Goal: Task Accomplishment & Management: Manage account settings

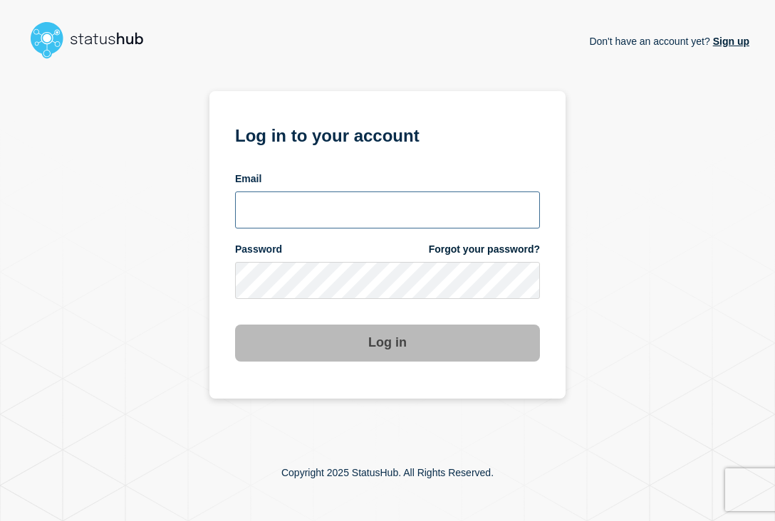
type input "[EMAIL_ADDRESS][DOMAIN_NAME]"
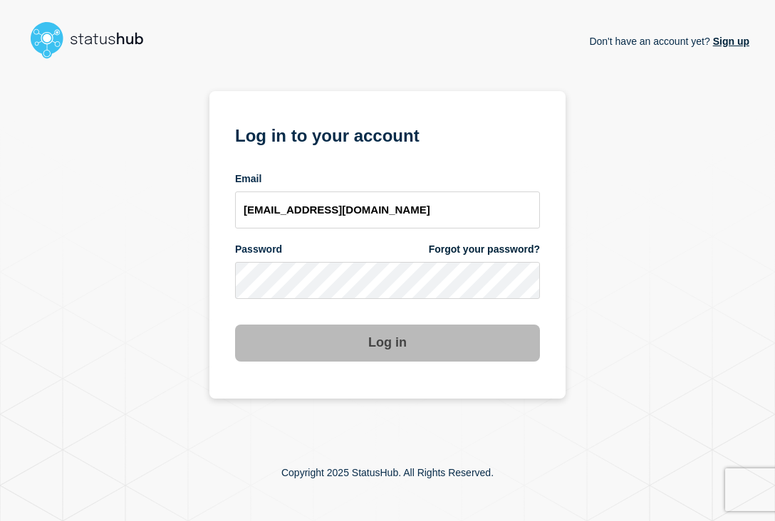
click at [414, 341] on button "Log in" at bounding box center [387, 343] width 305 height 37
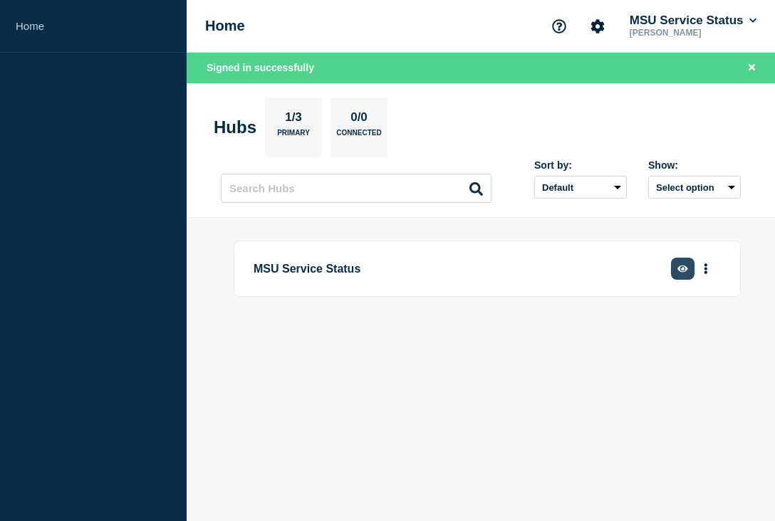
click at [678, 273] on icon "button" at bounding box center [682, 268] width 11 height 9
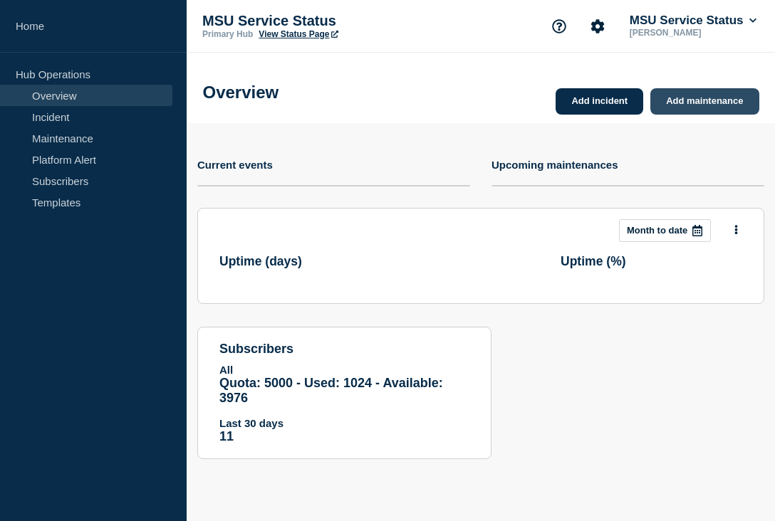
click at [703, 109] on link "Add maintenance" at bounding box center [704, 101] width 108 height 26
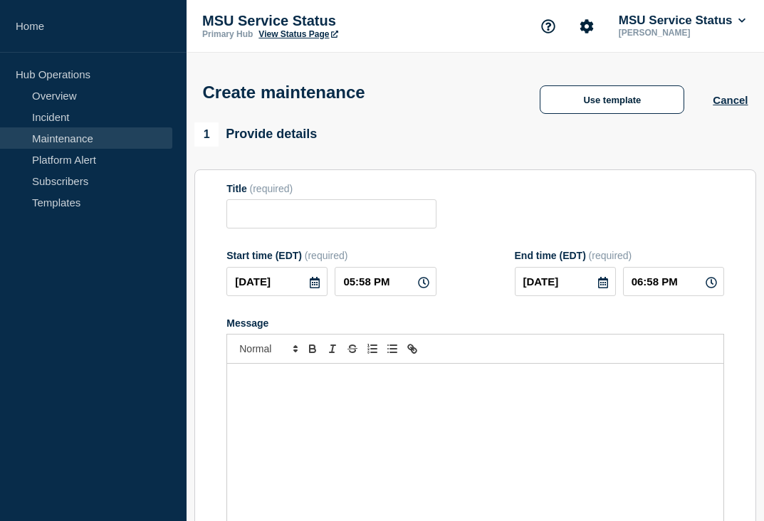
click at [84, 138] on link "Maintenance" at bounding box center [86, 138] width 172 height 21
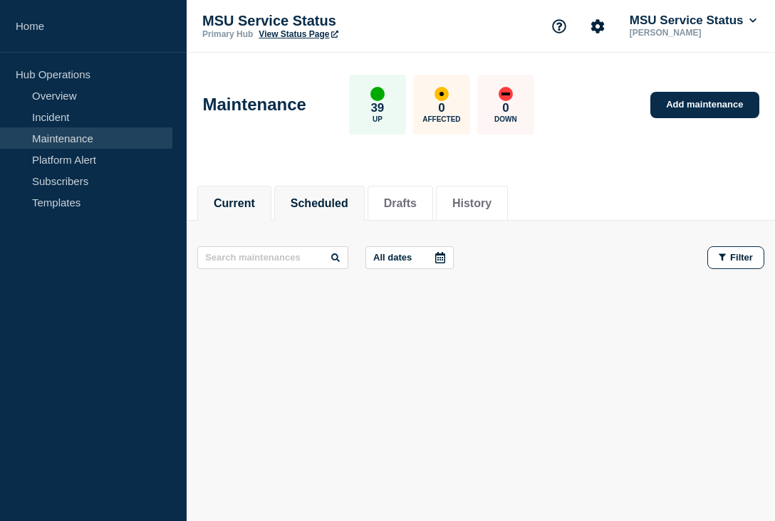
click at [299, 197] on button "Scheduled" at bounding box center [320, 203] width 58 height 13
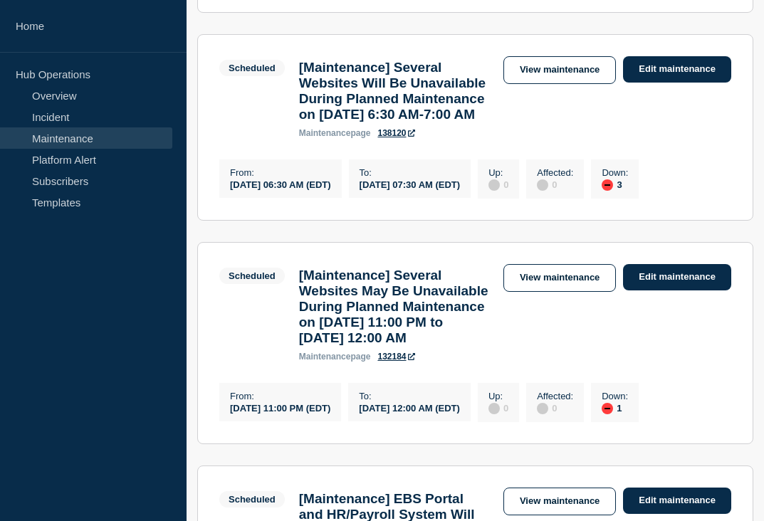
scroll to position [1069, 0]
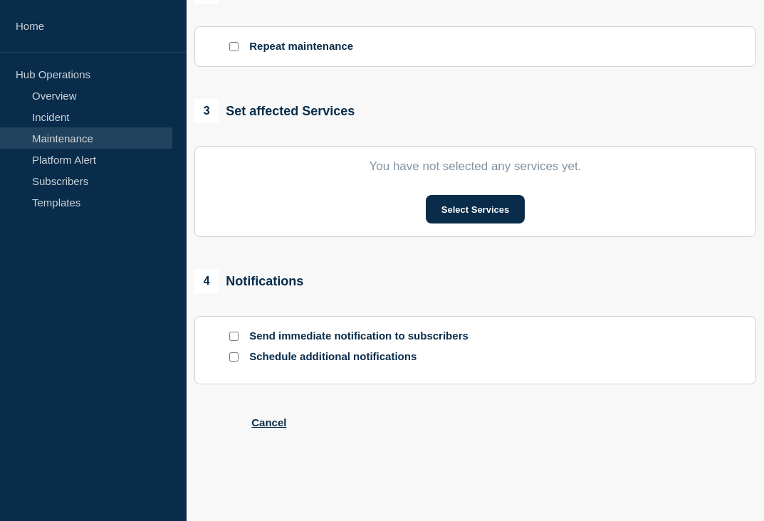
type input "[Maintenance] Cognos Analytics Will Be Unavailable During Planned Maintenance o…"
type input "[DATE]"
type input "07:00 PM"
type input "[DATE]"
type input "11:00 PM"
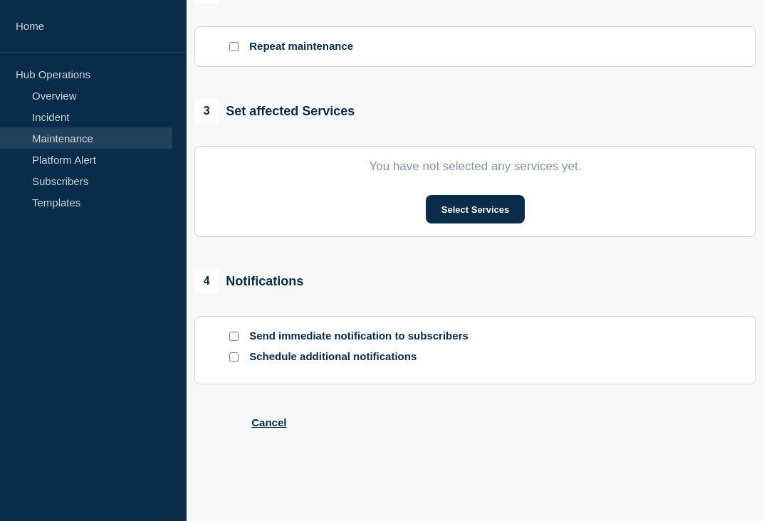
checkbox input "false"
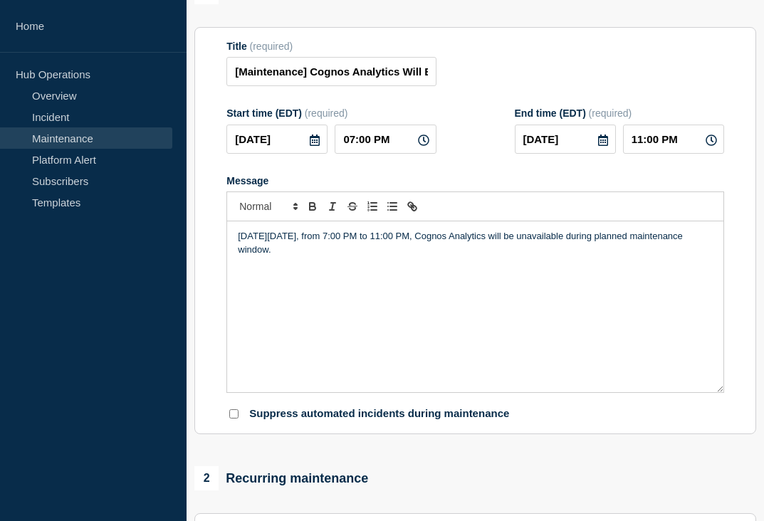
scroll to position [197, 0]
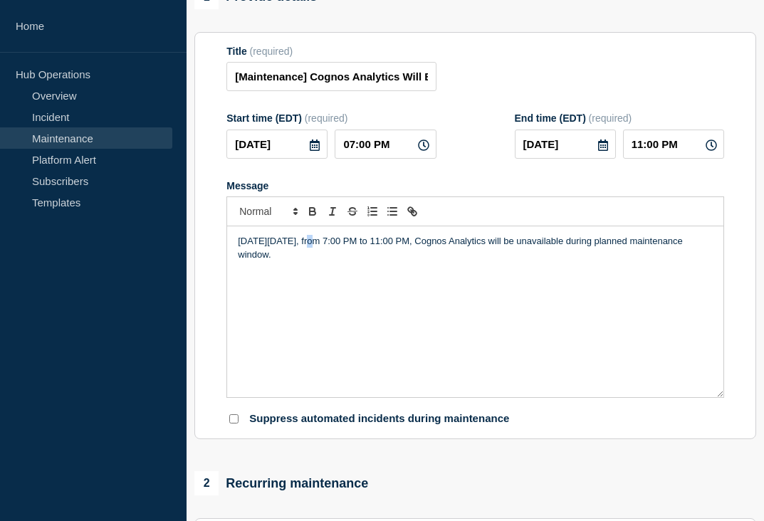
click at [316, 261] on p "[DATE][DATE], from 7:00 PM to 11:00 PM, Cognos Analytics will be unavailable du…" at bounding box center [475, 248] width 475 height 26
click at [310, 151] on icon at bounding box center [314, 145] width 11 height 11
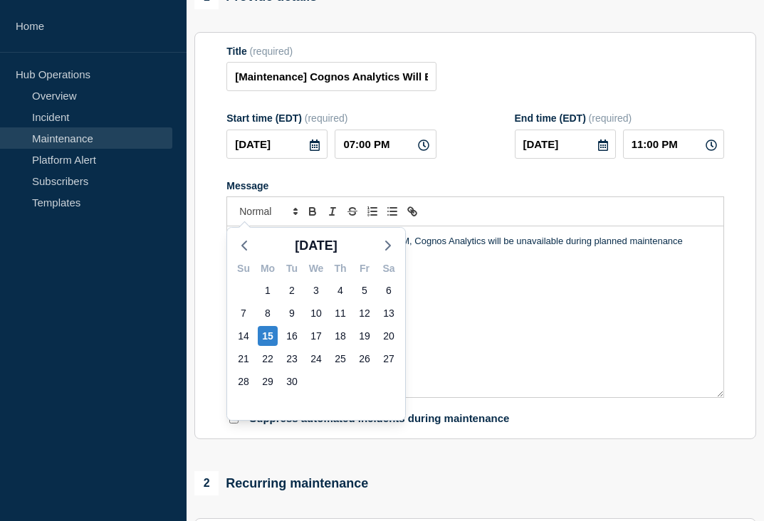
click at [306, 330] on div "17" at bounding box center [316, 336] width 24 height 23
click at [313, 336] on div "17" at bounding box center [316, 336] width 20 height 20
type input "[DATE]"
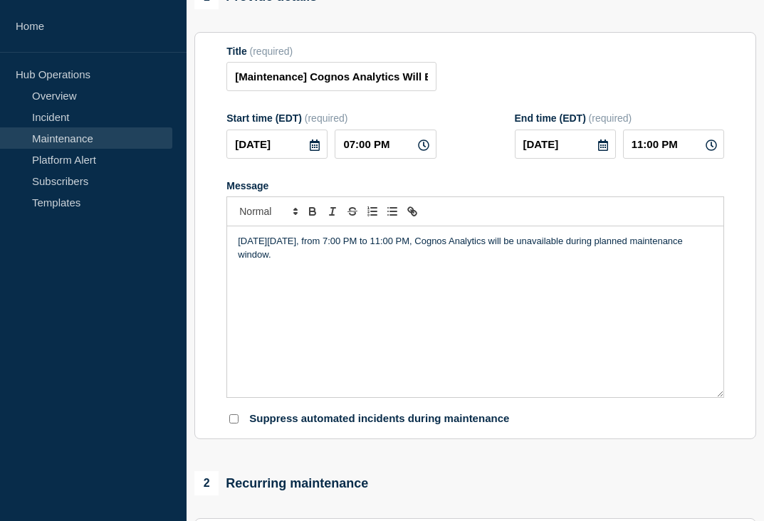
click at [599, 151] on icon at bounding box center [603, 145] width 10 height 11
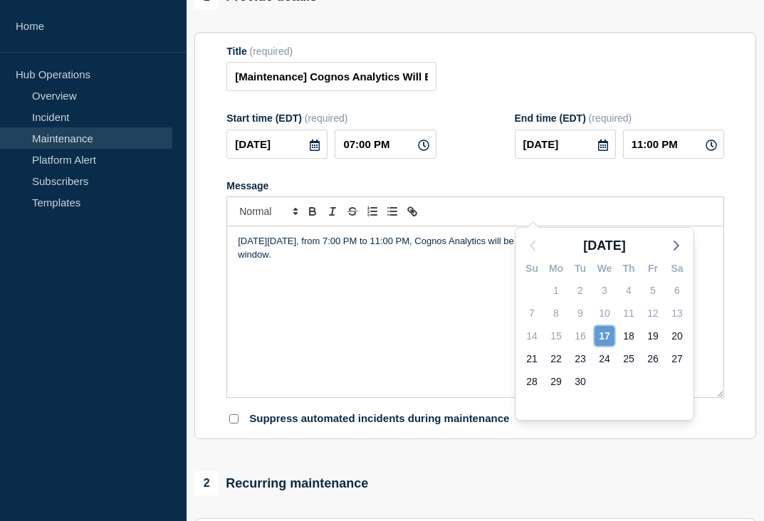
click at [605, 337] on div "17" at bounding box center [605, 336] width 20 height 20
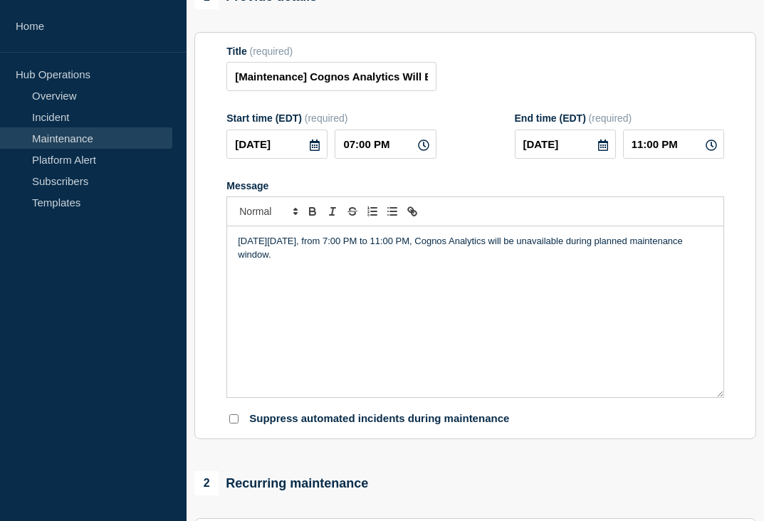
click at [529, 92] on div "Title (required) [Maintenance] Cognos Analytics Will Be Unavailable During Plan…" at bounding box center [476, 69] width 498 height 46
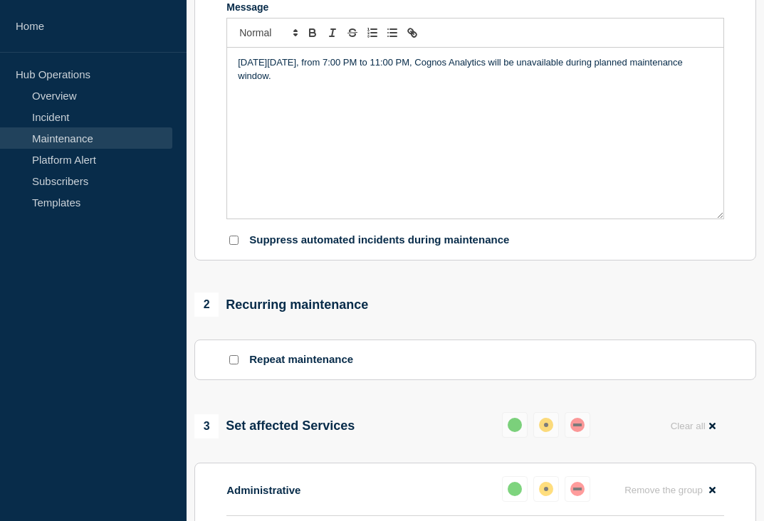
scroll to position [411, 0]
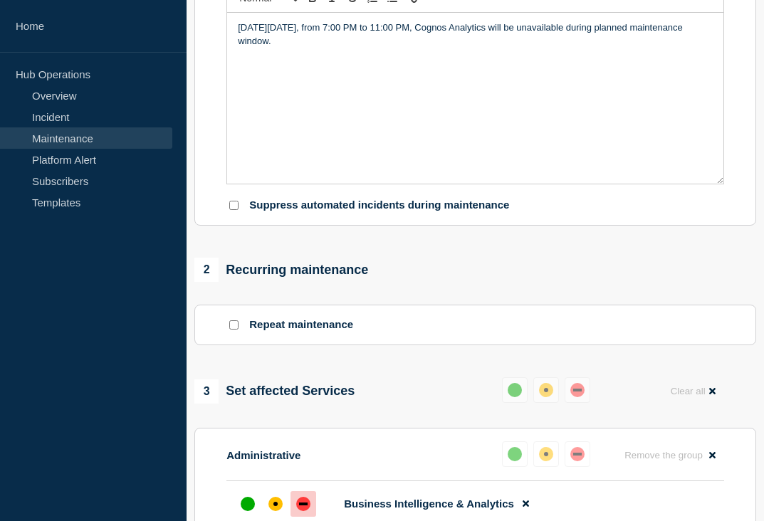
click at [301, 48] on p "[DATE][DATE], from 7:00 PM to 11:00 PM, Cognos Analytics will be unavailable du…" at bounding box center [475, 34] width 475 height 26
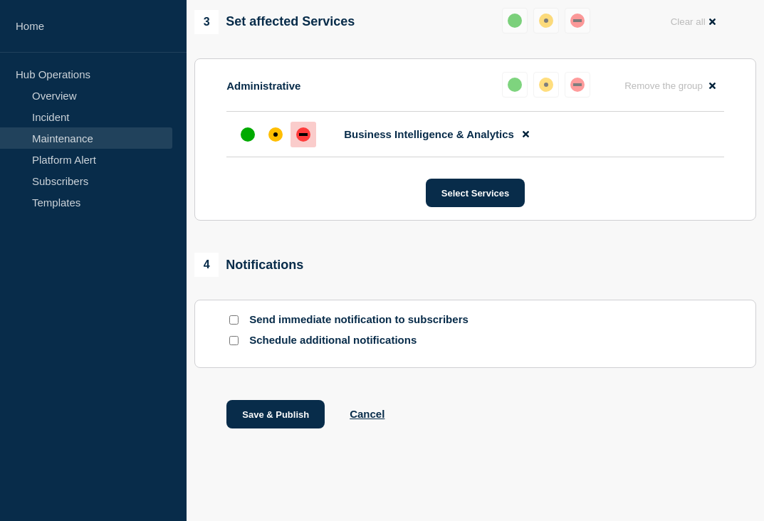
scroll to position [836, 0]
click at [362, 417] on button "Cancel" at bounding box center [367, 414] width 35 height 12
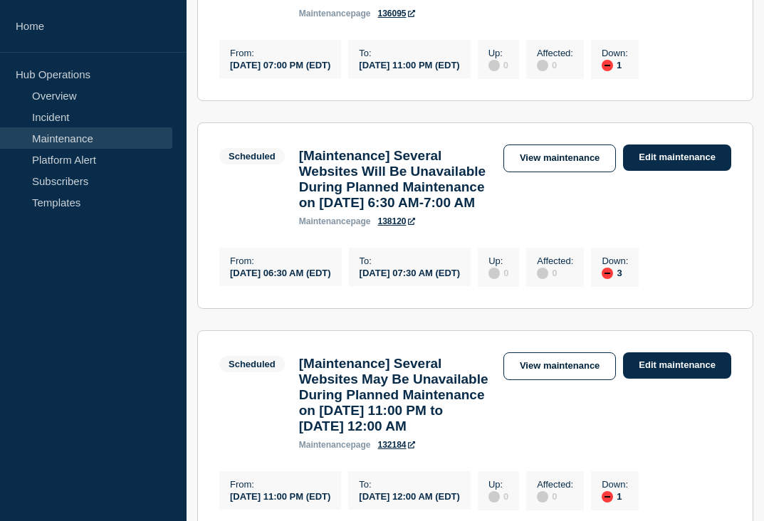
scroll to position [997, 0]
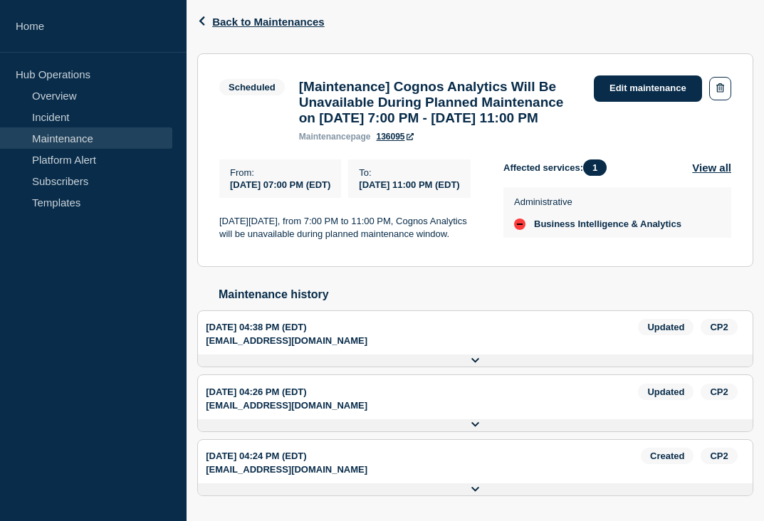
scroll to position [115, 0]
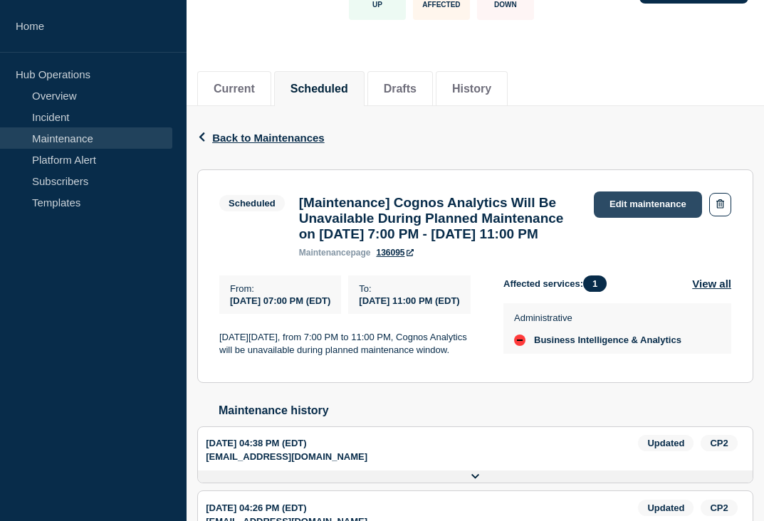
click at [627, 199] on link "Edit maintenance" at bounding box center [648, 205] width 108 height 26
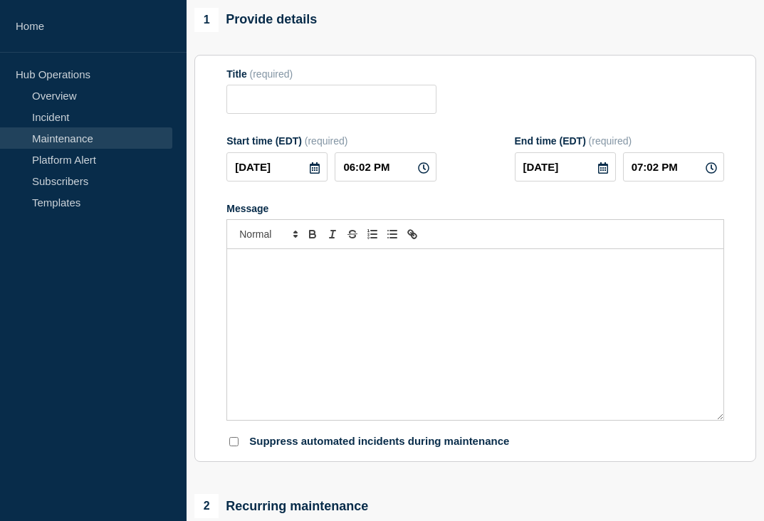
type input "[Maintenance] Cognos Analytics Will Be Unavailable During Planned Maintenance o…"
type input "[DATE]"
type input "07:00 PM"
type input "[DATE]"
type input "11:00 PM"
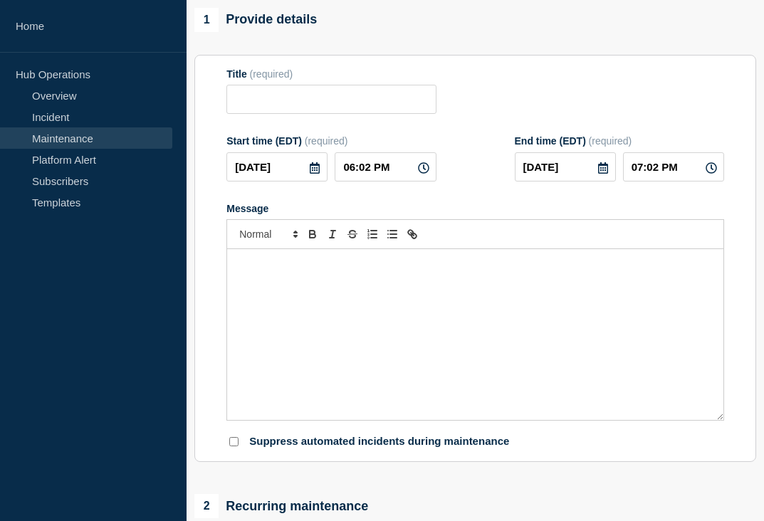
checkbox input "false"
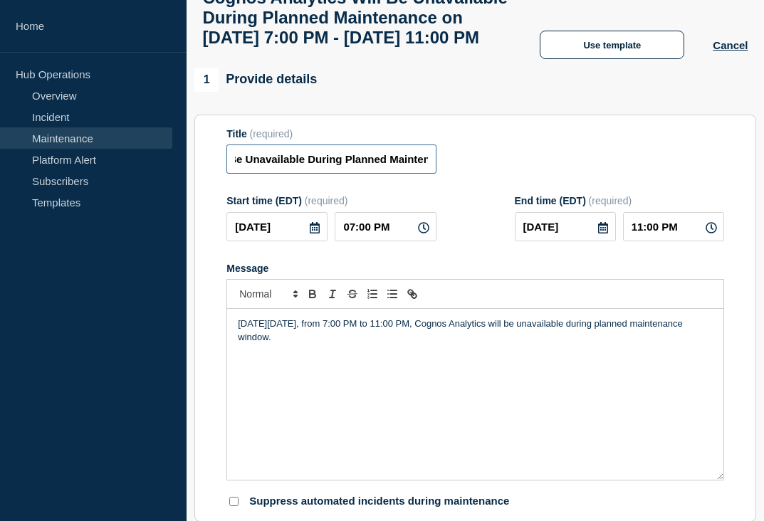
scroll to position [0, 450]
drag, startPoint x: 395, startPoint y: 214, endPoint x: 468, endPoint y: 214, distance: 72.7
click at [468, 175] on div "Title (required) [Maintenance] Cognos Analytics Will Be Unavailable During Plan…" at bounding box center [476, 151] width 498 height 46
click at [287, 174] on input "[Maintenance] Cognos Analytics Will Be Unavailable During Planned Maintenance o…" at bounding box center [331, 159] width 209 height 29
drag, startPoint x: 341, startPoint y: 218, endPoint x: 241, endPoint y: 220, distance: 100.5
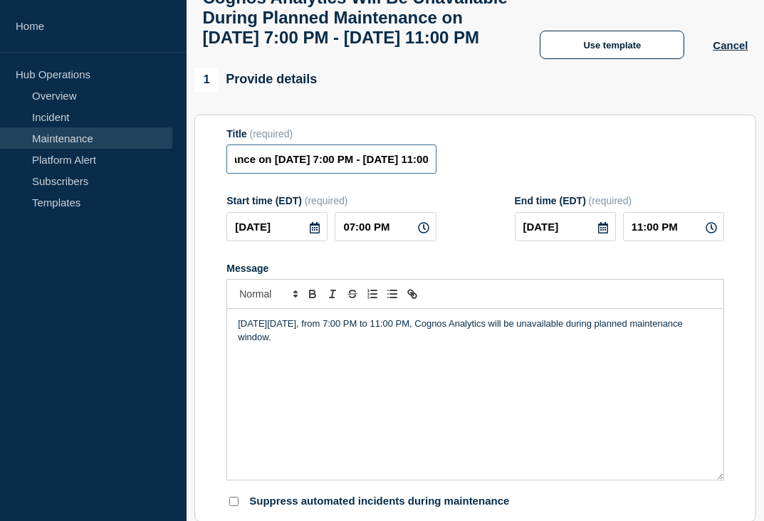
click at [242, 174] on input "[Maintenance] Cognos Analytics Will Be Unavailable During Planned Maintenance o…" at bounding box center [331, 159] width 209 height 29
click at [272, 174] on input "[Maintenance] Cognos Analytics Will Be Unavailable During Planned Maintenance o…" at bounding box center [331, 159] width 209 height 29
drag, startPoint x: 290, startPoint y: 219, endPoint x: 230, endPoint y: 224, distance: 60.0
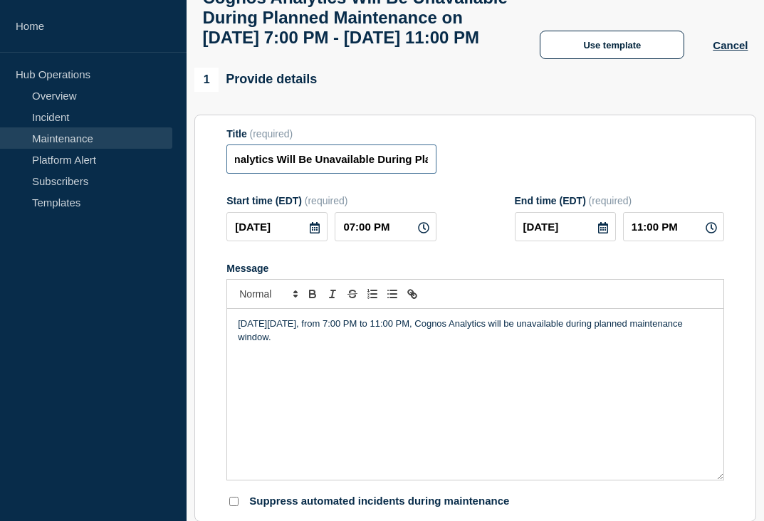
click at [230, 174] on input "[Maintenance] Cognos Analytics Will Be Unavailable During Planned Maintenance o…" at bounding box center [331, 159] width 209 height 29
click at [447, 242] on div "Start time (EDT) (required) [DATE] 07:00 PM End time (EDT) (required) [DATE] 11…" at bounding box center [476, 218] width 498 height 46
click at [301, 344] on p "[DATE][DATE], from 7:00 PM to 11:00 PM, Cognos Analytics will be unavailable du…" at bounding box center [475, 331] width 475 height 26
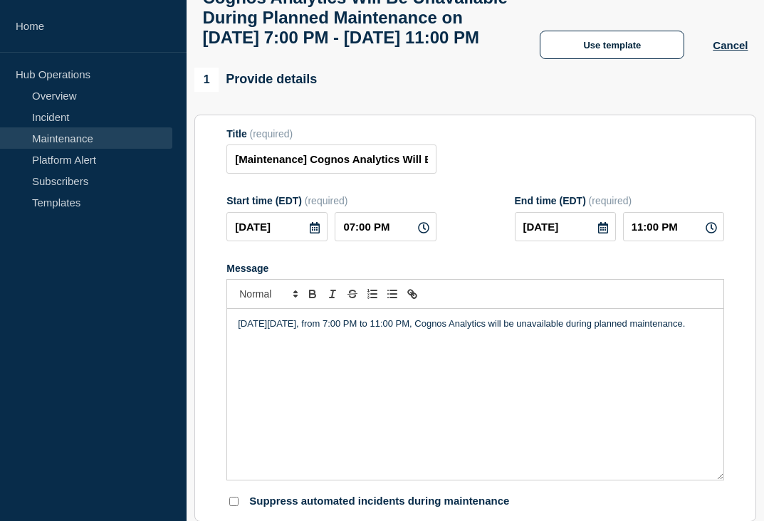
drag, startPoint x: 316, startPoint y: 405, endPoint x: 198, endPoint y: 375, distance: 121.1
click at [198, 375] on section "Title (required) [Maintenance] Cognos Analytics Will Be Unavailable During Plan…" at bounding box center [475, 319] width 562 height 408
click at [319, 331] on p "[DATE][DATE] 7:00 PM to 11:00 PM, Cognos will be unavailable during planned mai…" at bounding box center [475, 324] width 475 height 13
click at [540, 329] on span "[DATE][DATE] 7:00 PM to 11:00 PM, Cognos will be unavailable during planned mai…" at bounding box center [430, 323] width 385 height 11
click at [312, 234] on icon at bounding box center [314, 227] width 11 height 11
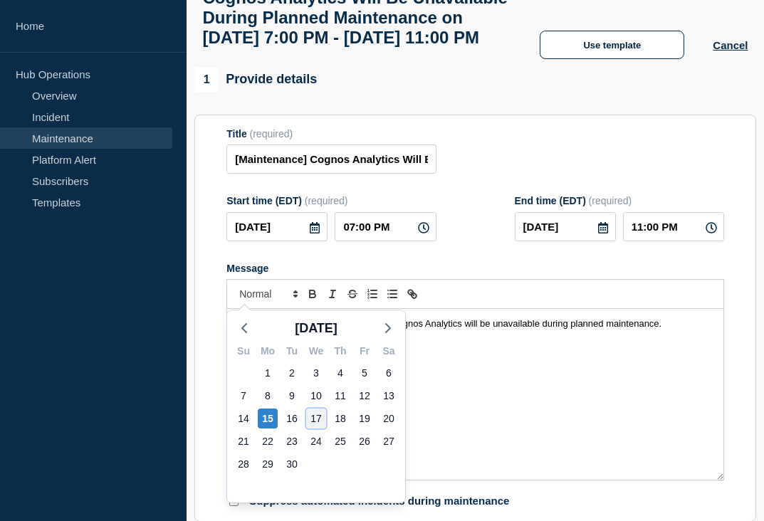
click at [311, 421] on div "17" at bounding box center [316, 419] width 20 height 20
type input "[DATE]"
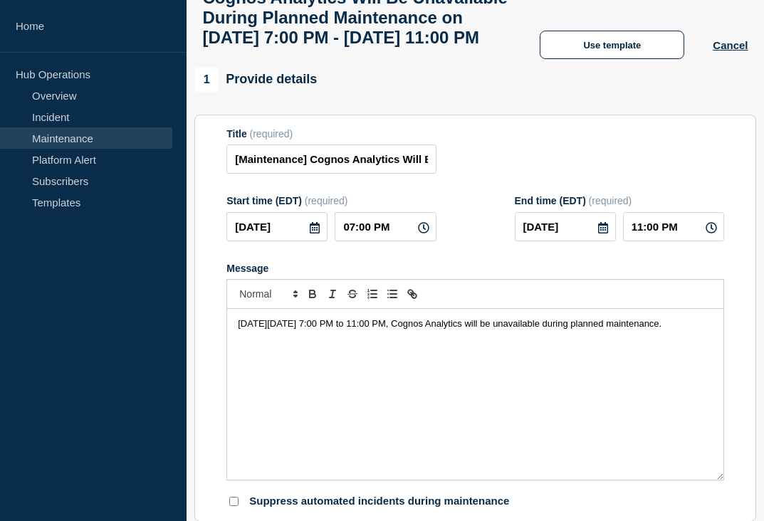
click at [467, 305] on form "Title (required) [Maintenance] Cognos Analytics Will Be Unavailable During Plan…" at bounding box center [476, 318] width 498 height 381
click at [368, 174] on input "[Maintenance] Cognos Analytics Will Be Unavailable During Planned Maintenance o…" at bounding box center [331, 159] width 209 height 29
click at [294, 174] on input "[Maintenance] Cognos Analytics Will Be Unavailable During Planned Maintenance o…" at bounding box center [331, 159] width 209 height 29
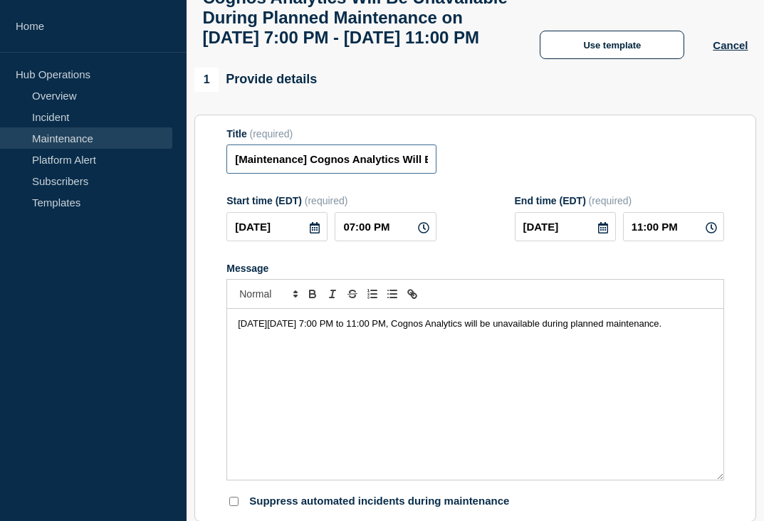
paste input "Cognos Will Be Unavailable During Planned Maintenance on [DATE] 7:00 PM-"
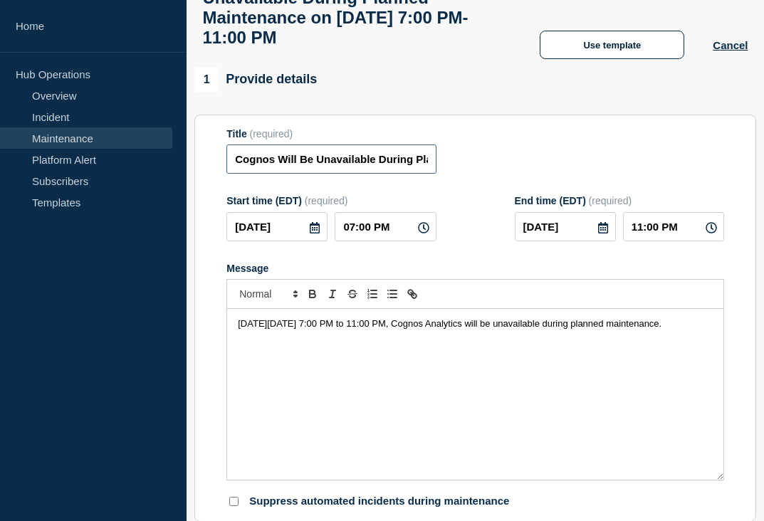
drag, startPoint x: 415, startPoint y: 173, endPoint x: 202, endPoint y: 176, distance: 213.0
click at [202, 176] on section "Title (required) Cognos Will Be Unavailable During Planned Maintenance on [DATE…" at bounding box center [475, 319] width 562 height 408
click at [319, 174] on input "Cognos Will Be Unavailable During Planned Maintenance on [DATE] 7:00 PM-11:00 PM" at bounding box center [331, 159] width 209 height 29
click at [279, 172] on input "Cognos Will Be Unavailable During Planned Maintenance on [DATE] 7:00 PM-11:00 PM" at bounding box center [331, 159] width 209 height 29
drag, startPoint x: 315, startPoint y: 170, endPoint x: 207, endPoint y: 172, distance: 107.6
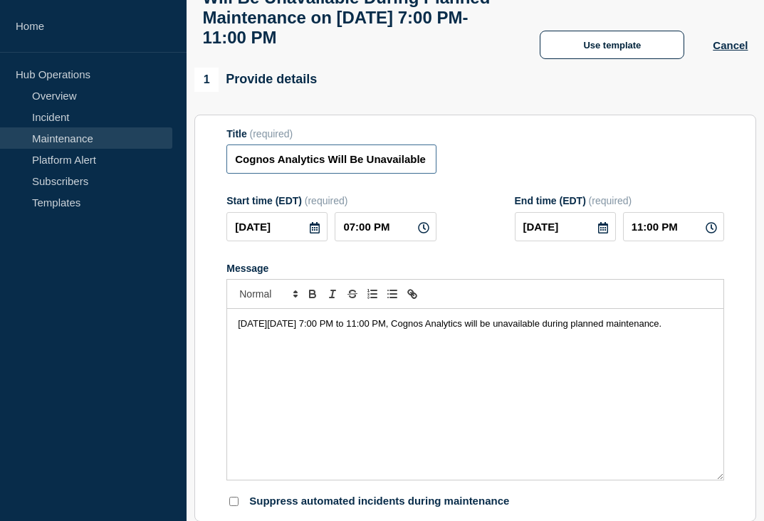
click at [207, 172] on section "Title (required) Cognos Analytics Will Be Unavailable During Planned Maintenanc…" at bounding box center [475, 319] width 562 height 408
click at [233, 174] on input "Cognos Analytics Will Be Unavailable During Planned Maintenance on [DATE] 7:00 …" at bounding box center [331, 159] width 209 height 29
paste input "[Maintenance]"
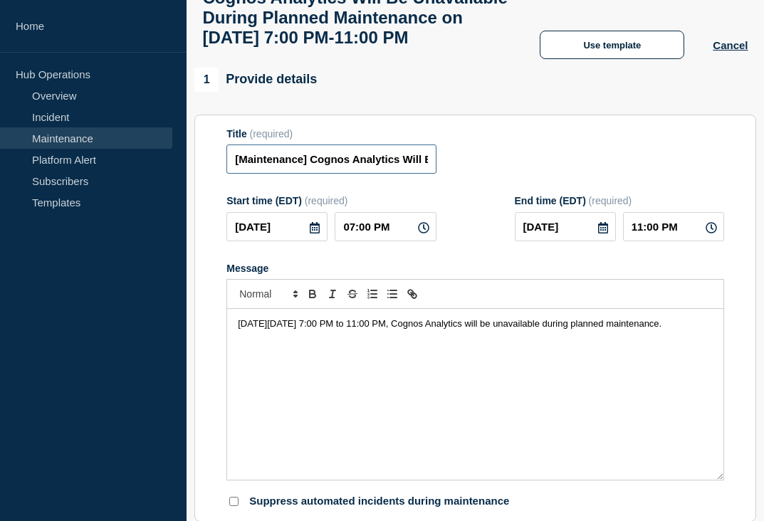
type input "[Maintenance] Cognos Analytics Will Be Unavailable During Planned Maintenance o…"
click at [477, 216] on form "Title (required) [Maintenance] Cognos Analytics Will Be Unavailable During Plan…" at bounding box center [476, 318] width 498 height 381
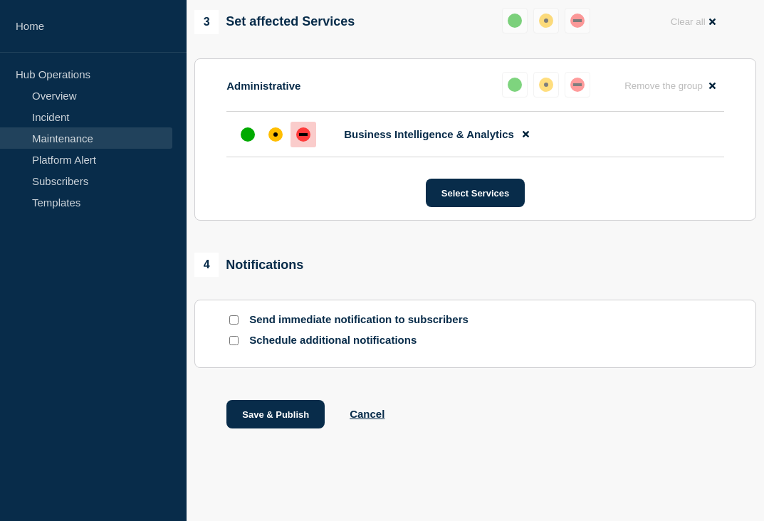
scroll to position [812, 0]
click at [270, 423] on button "Save & Publish" at bounding box center [276, 414] width 98 height 28
